Goal: Task Accomplishment & Management: Manage account settings

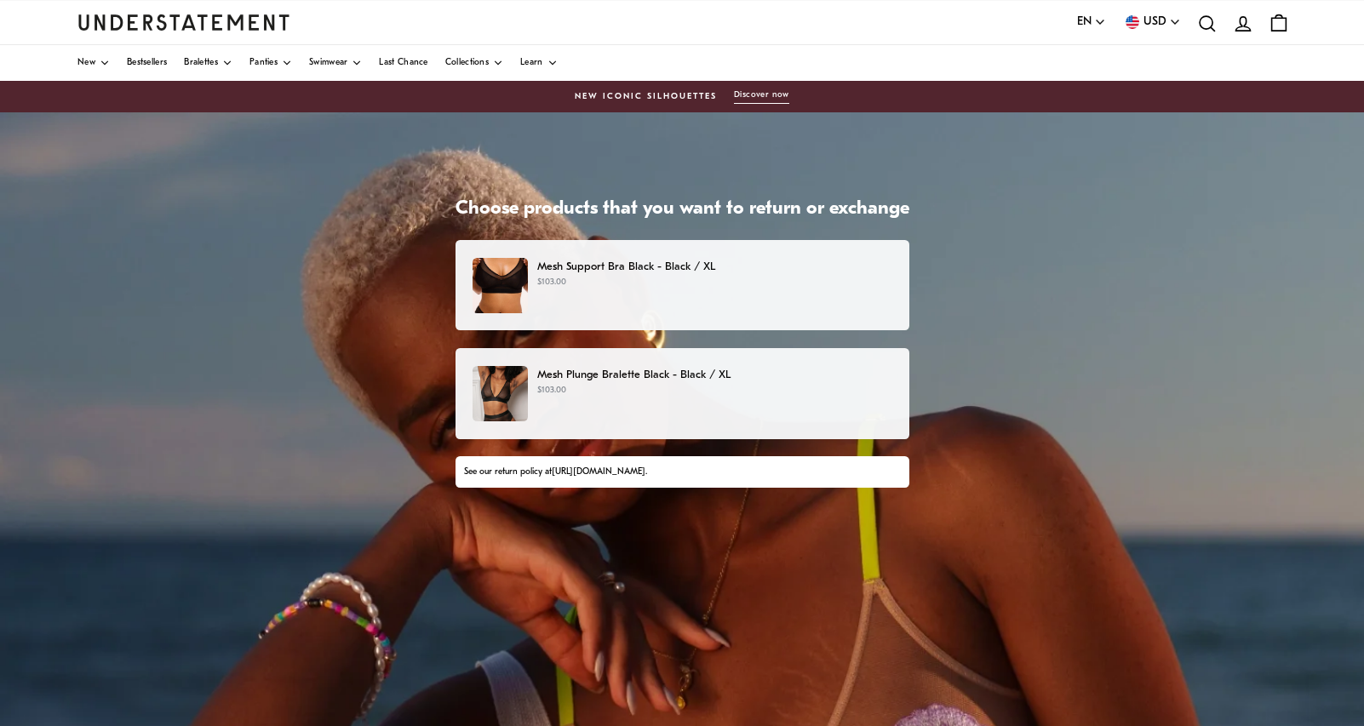
click at [717, 395] on p "$103.00" at bounding box center [714, 391] width 354 height 14
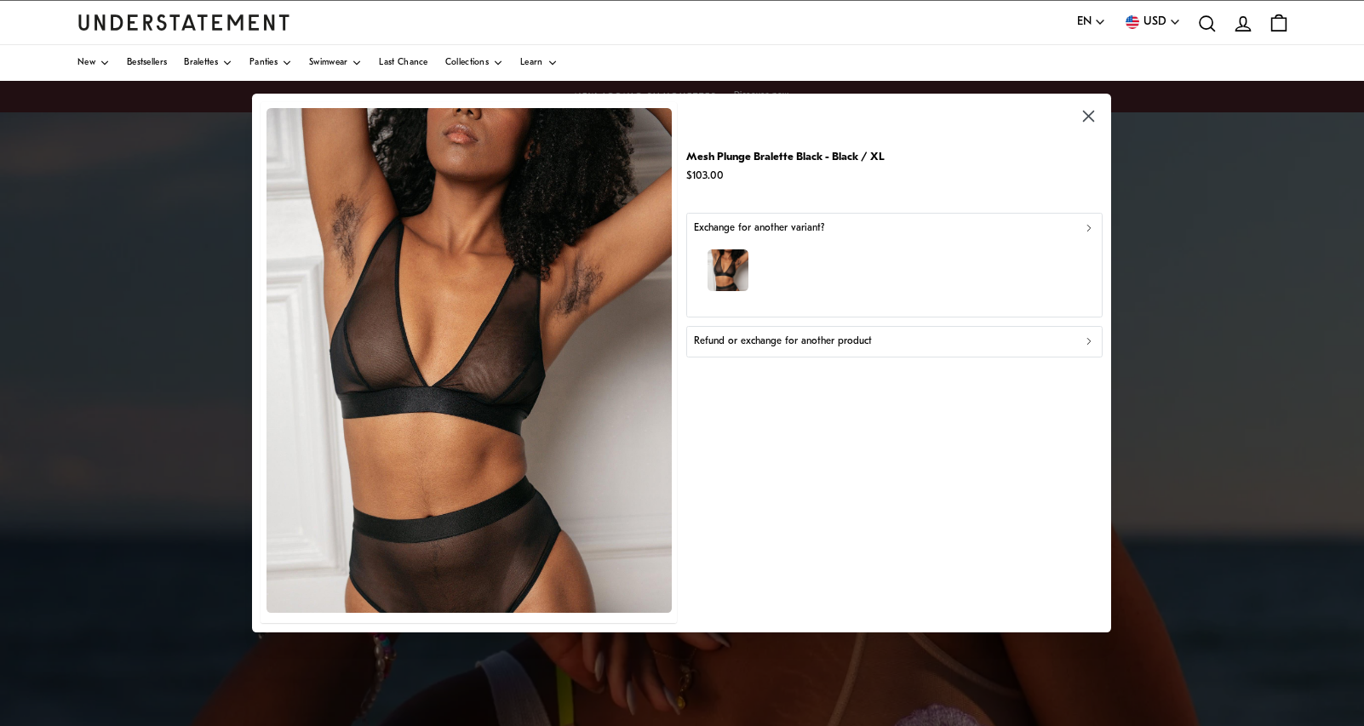
click at [761, 340] on p "Refund or exchange for another product" at bounding box center [783, 342] width 178 height 16
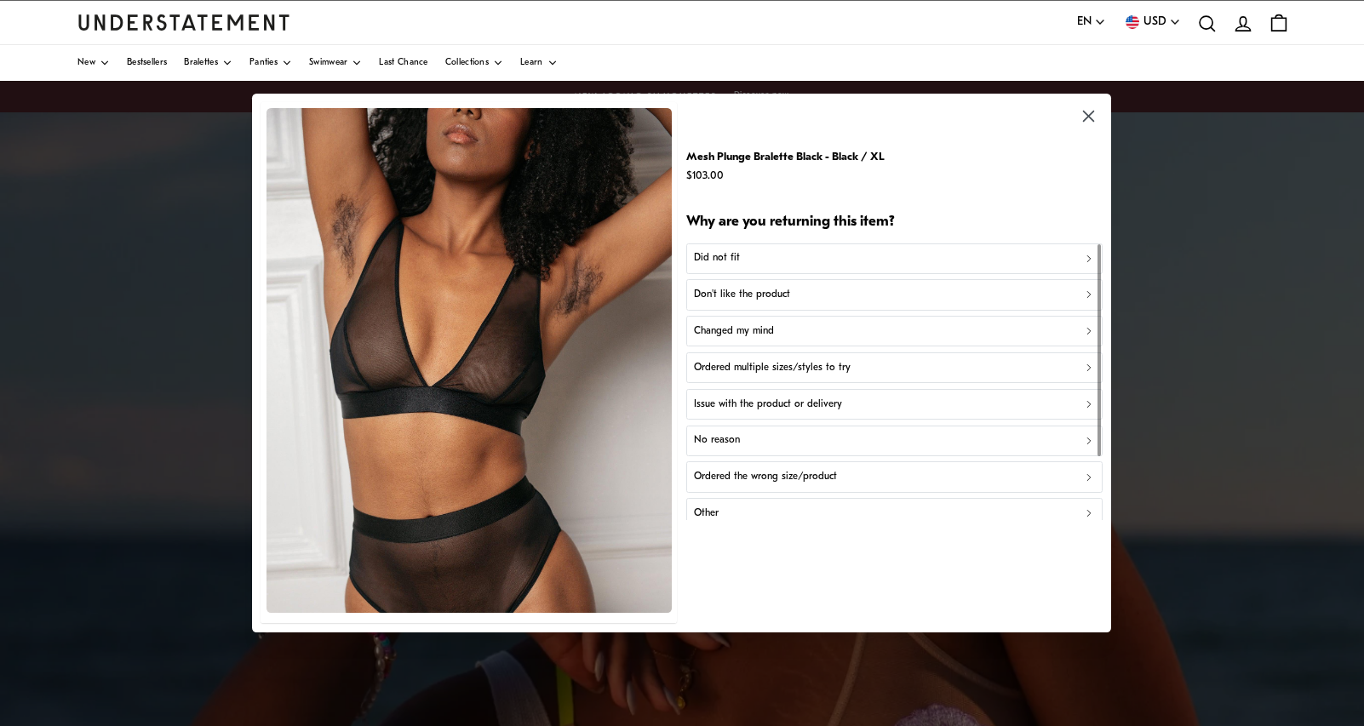
click at [761, 297] on p "Don't like the product" at bounding box center [742, 295] width 96 height 16
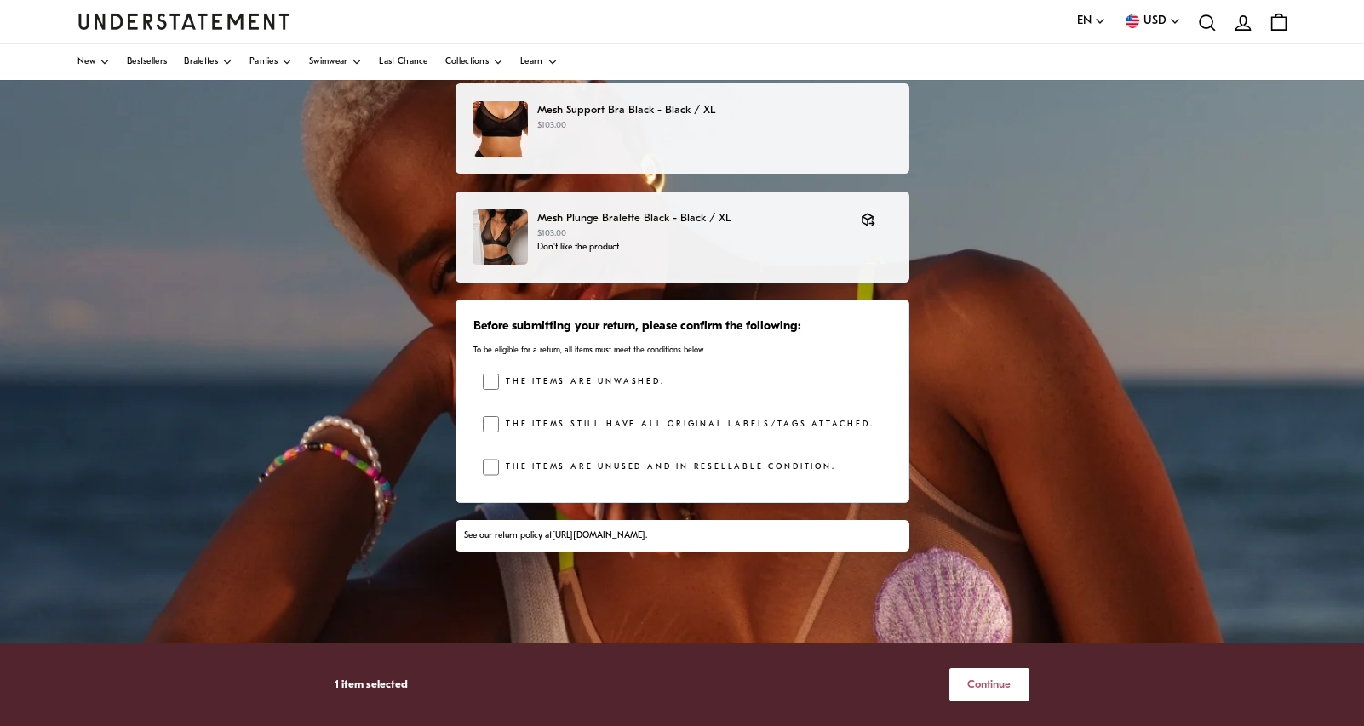
scroll to position [238, 0]
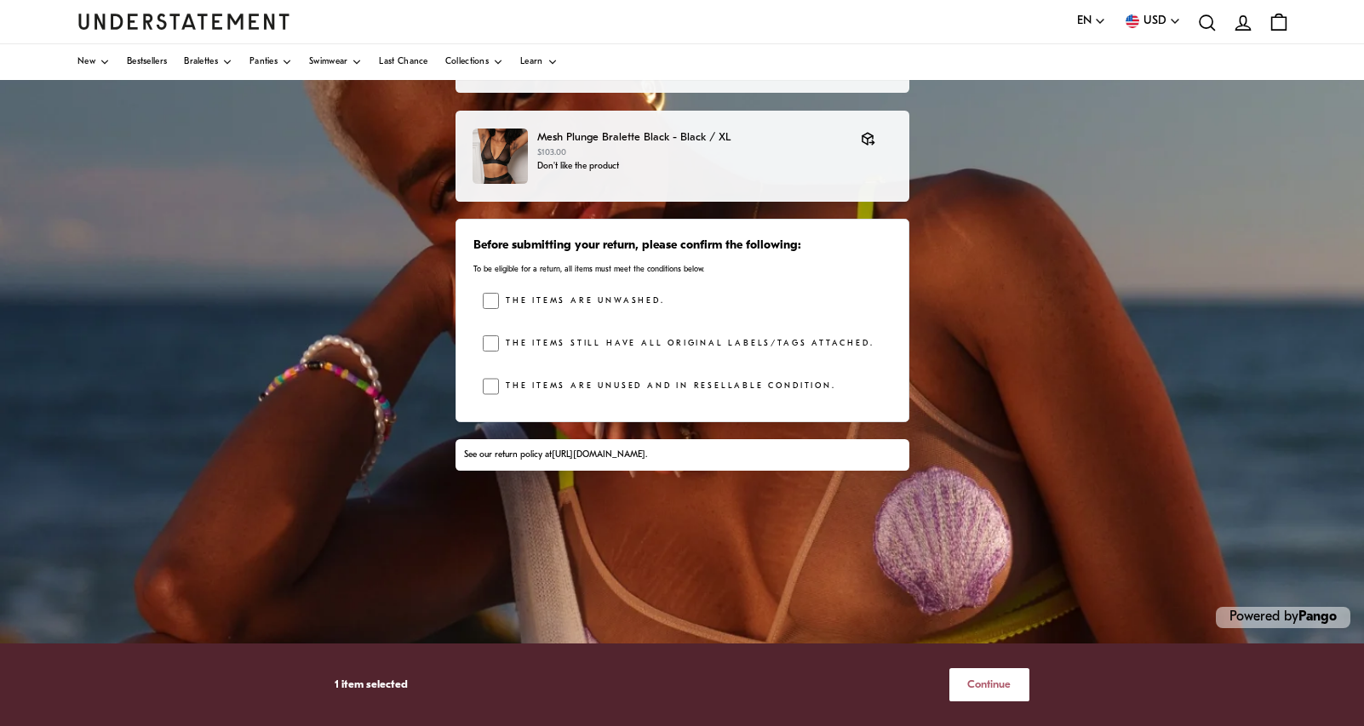
click at [985, 681] on span "Continue" at bounding box center [988, 685] width 43 height 32
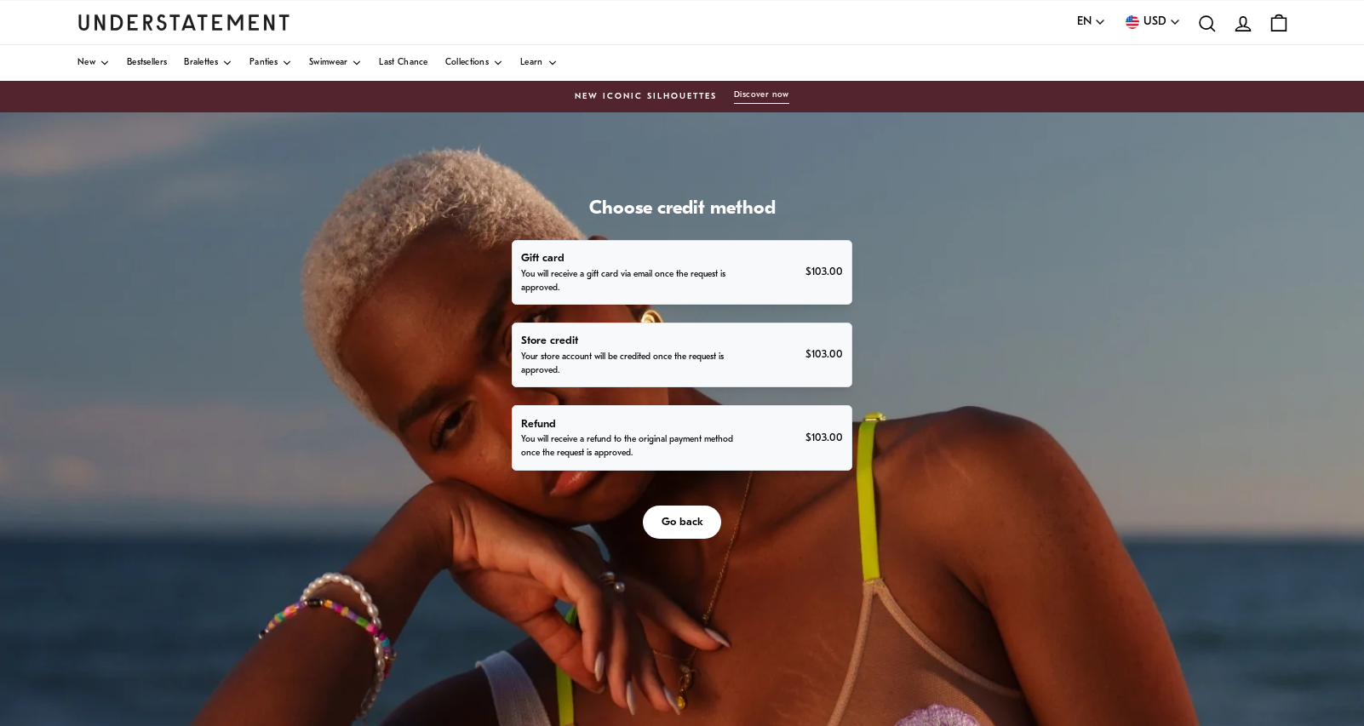
click at [660, 446] on p "You will receive a refund to the original payment method once the request is ap…" at bounding box center [627, 446] width 213 height 27
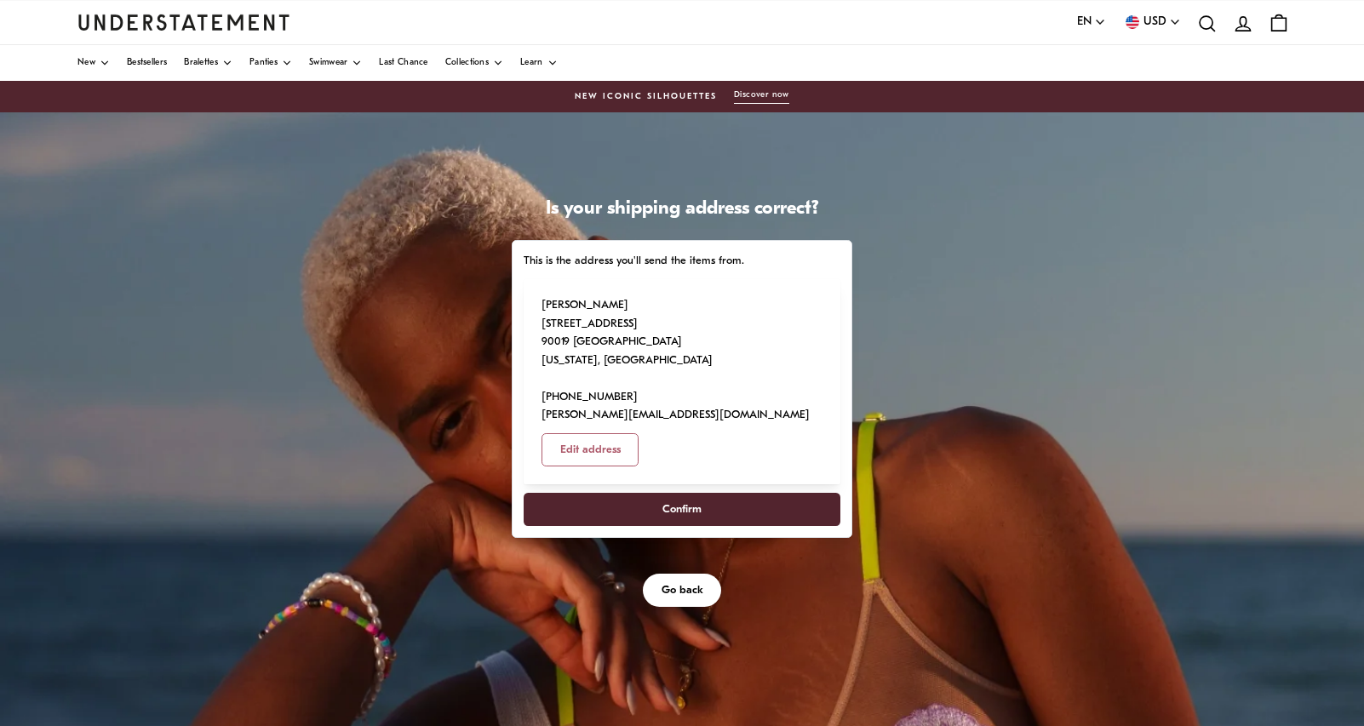
click at [682, 494] on span "Confirm" at bounding box center [682, 510] width 39 height 32
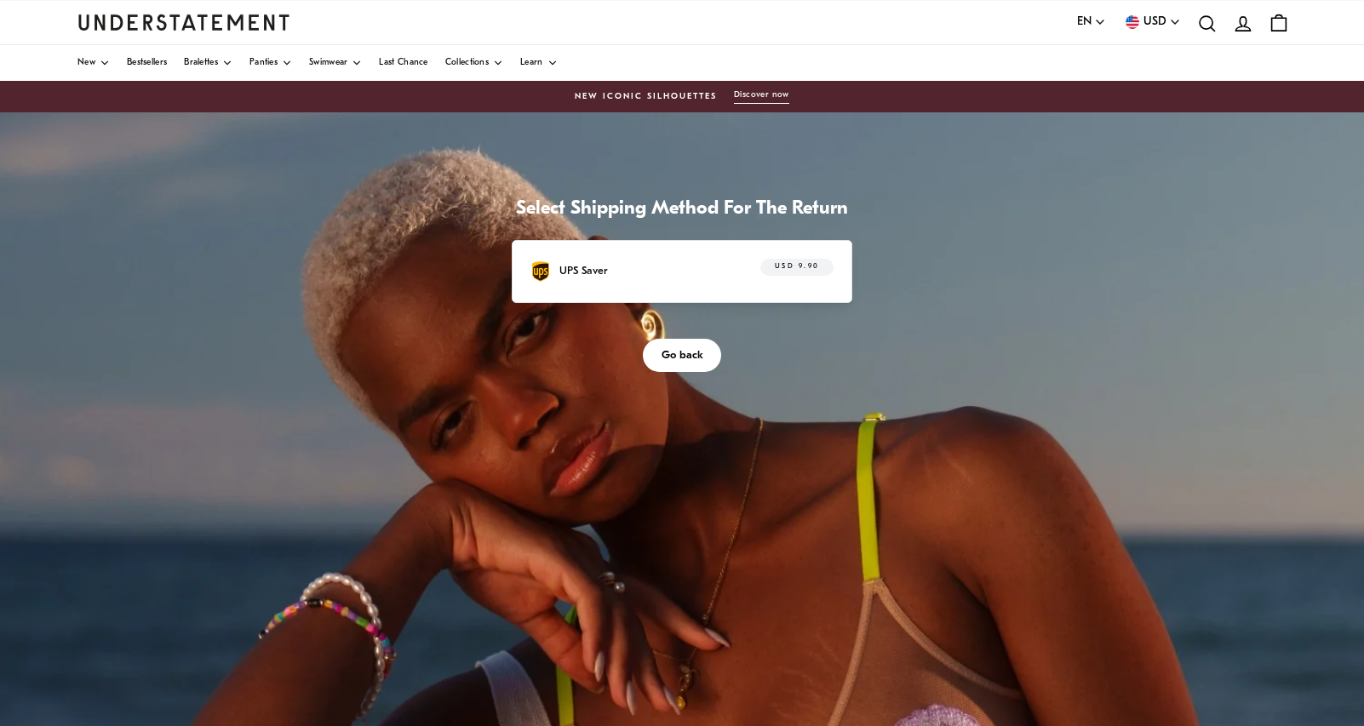
drag, startPoint x: 690, startPoint y: 353, endPoint x: 687, endPoint y: 246, distance: 107.3
click at [686, 243] on div "Select Shipping Method For The Return UPS Saver USD 9.90 Go back" at bounding box center [682, 285] width 359 height 175
click at [688, 257] on div "UPS Saver USD 9.90" at bounding box center [682, 271] width 341 height 63
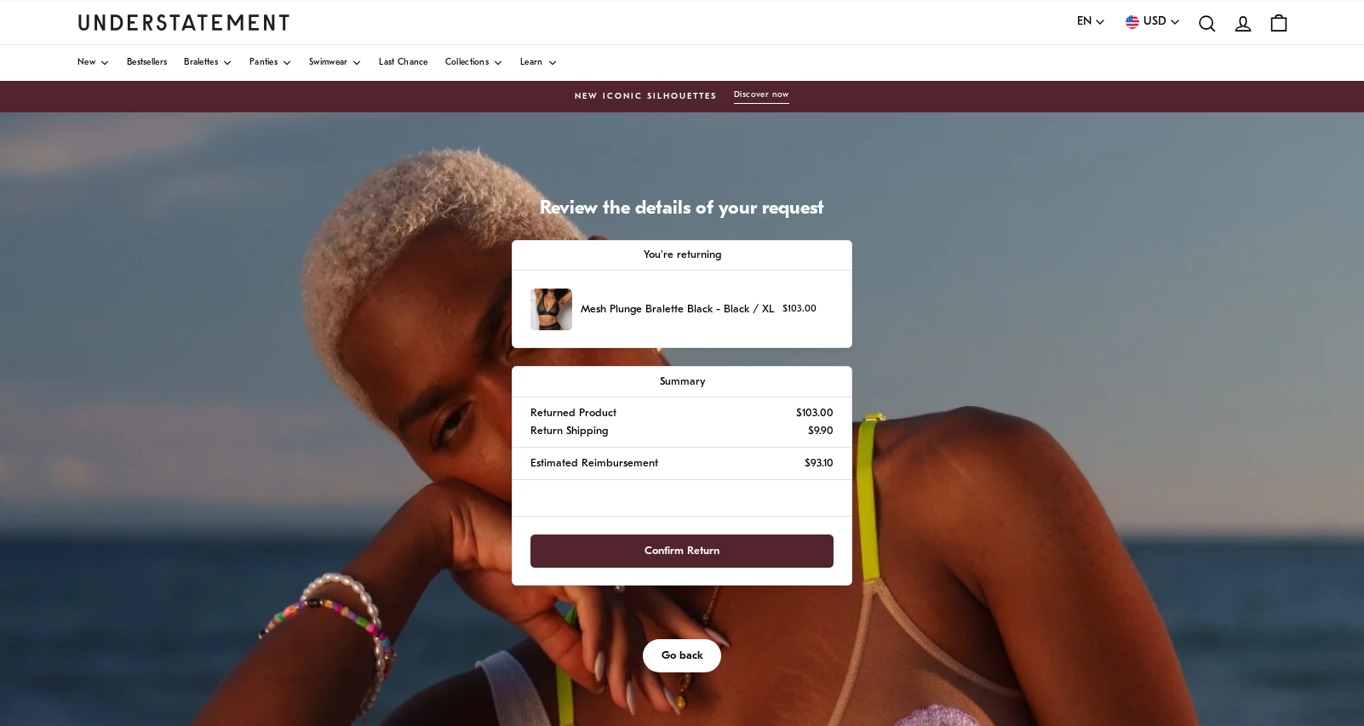
click at [674, 555] on span "Confirm Return" at bounding box center [682, 552] width 75 height 32
